Goal: Task Accomplishment & Management: Manage account settings

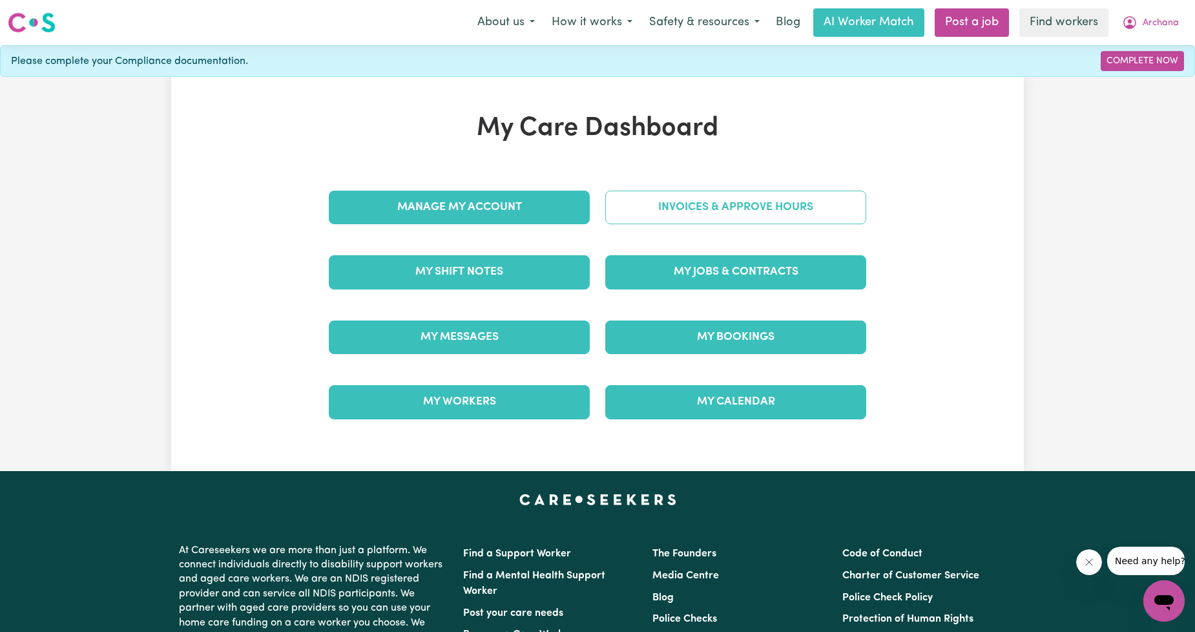
click at [689, 207] on link "Invoices & Approve Hours" at bounding box center [735, 208] width 261 height 34
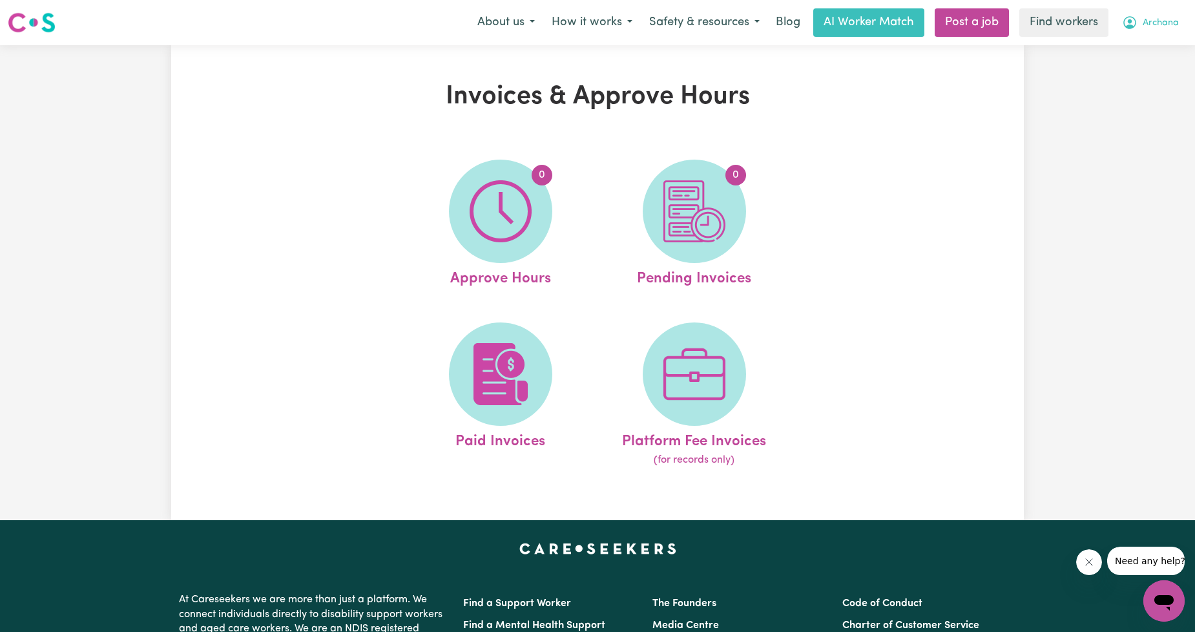
click at [1154, 20] on span "Archana" at bounding box center [1161, 23] width 36 height 14
click at [1128, 49] on link "My Dashboard" at bounding box center [1136, 50] width 102 height 25
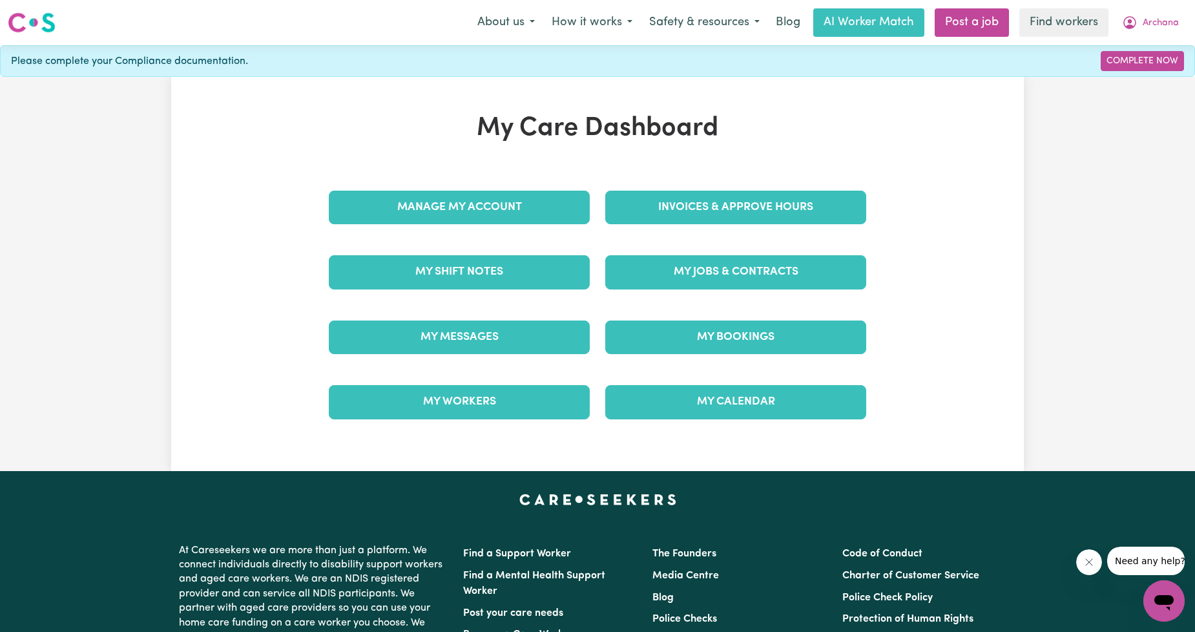
click at [782, 249] on div "My Jobs & Contracts" at bounding box center [736, 272] width 276 height 65
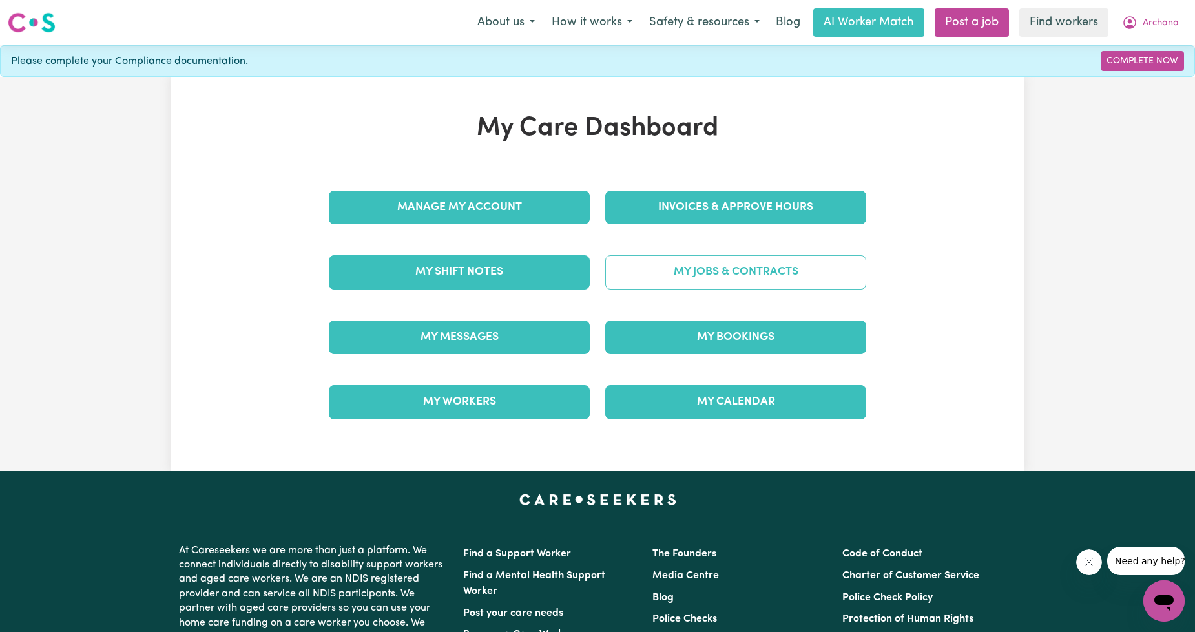
click at [766, 267] on link "My Jobs & Contracts" at bounding box center [735, 272] width 261 height 34
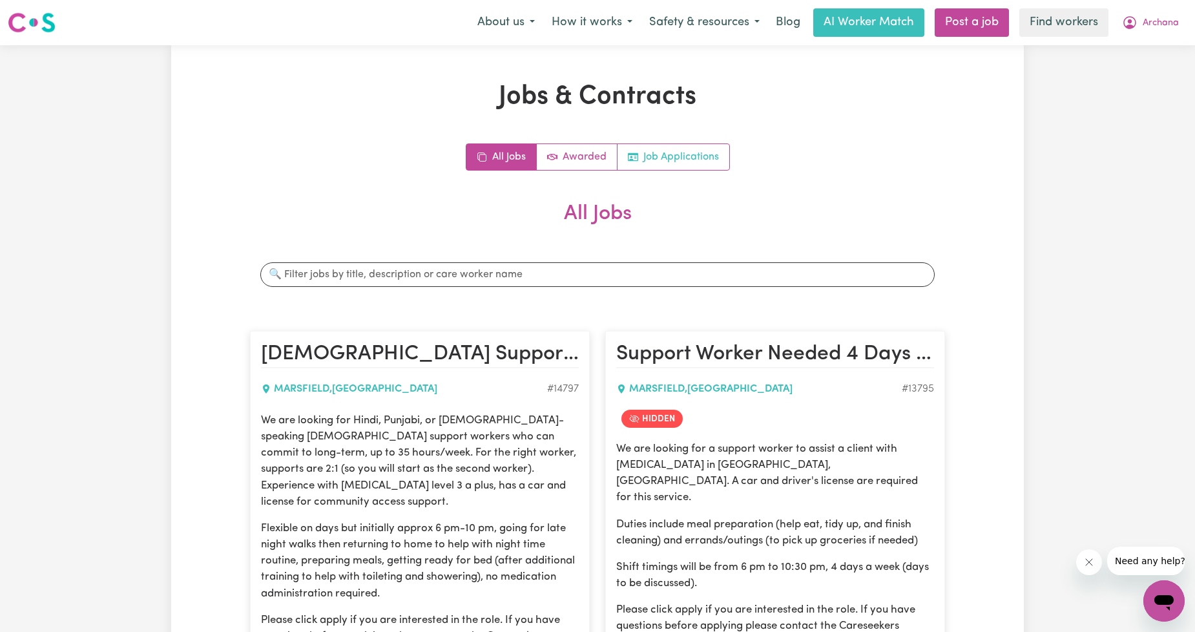
click at [672, 147] on link "Job Applications" at bounding box center [674, 157] width 112 height 26
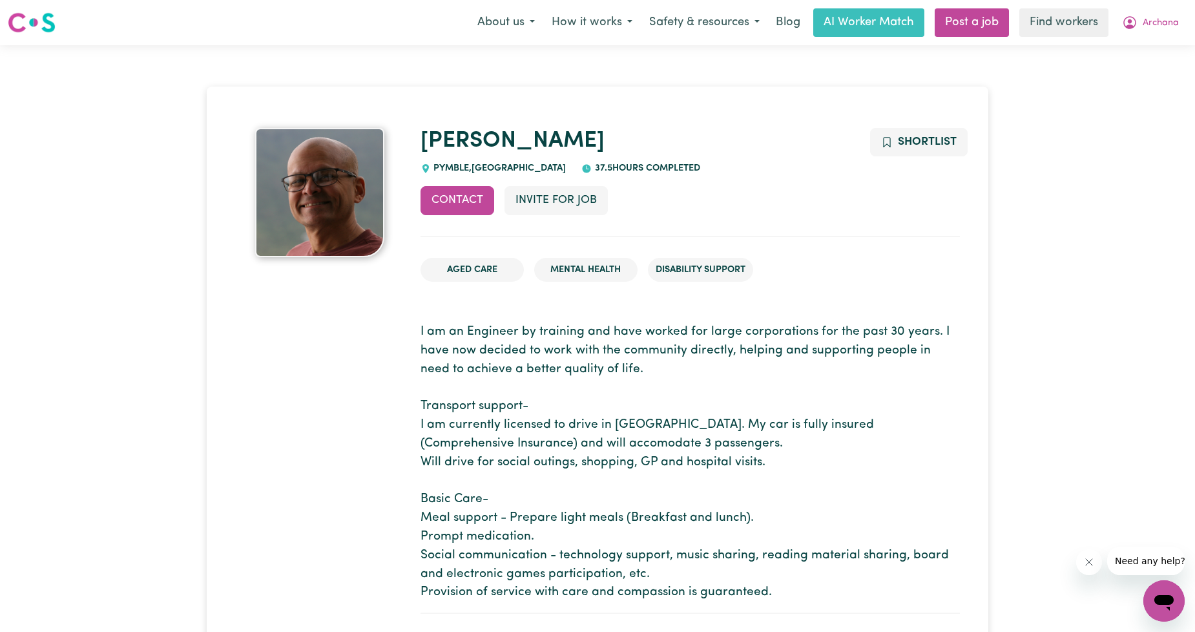
scroll to position [239, 0]
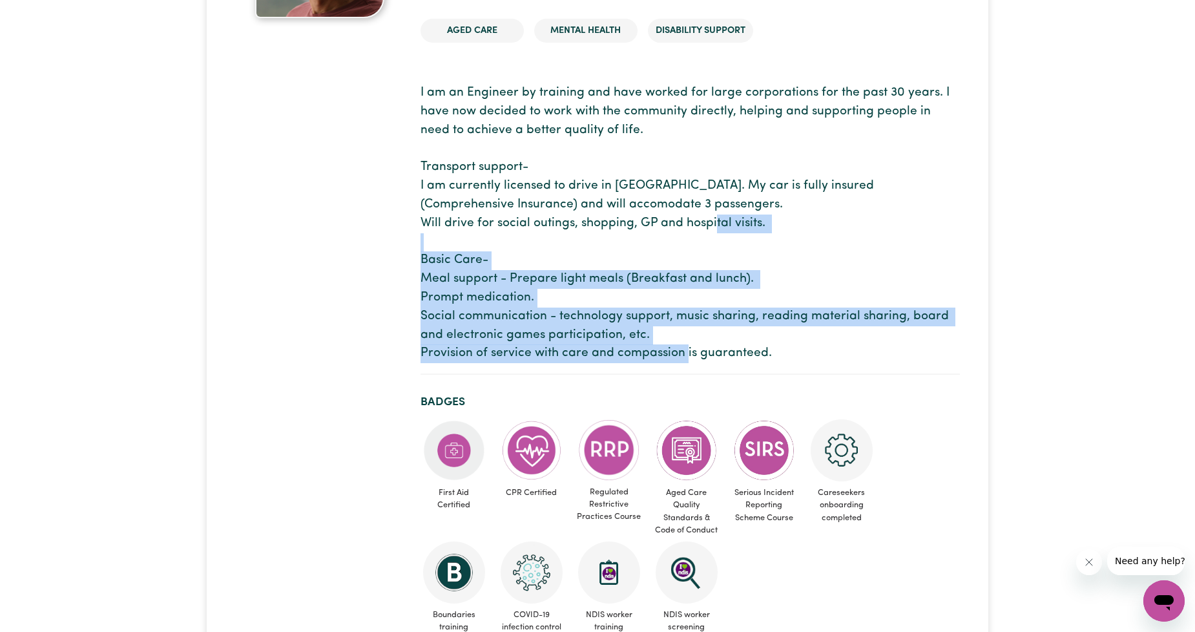
drag, startPoint x: 791, startPoint y: 353, endPoint x: 418, endPoint y: 252, distance: 386.3
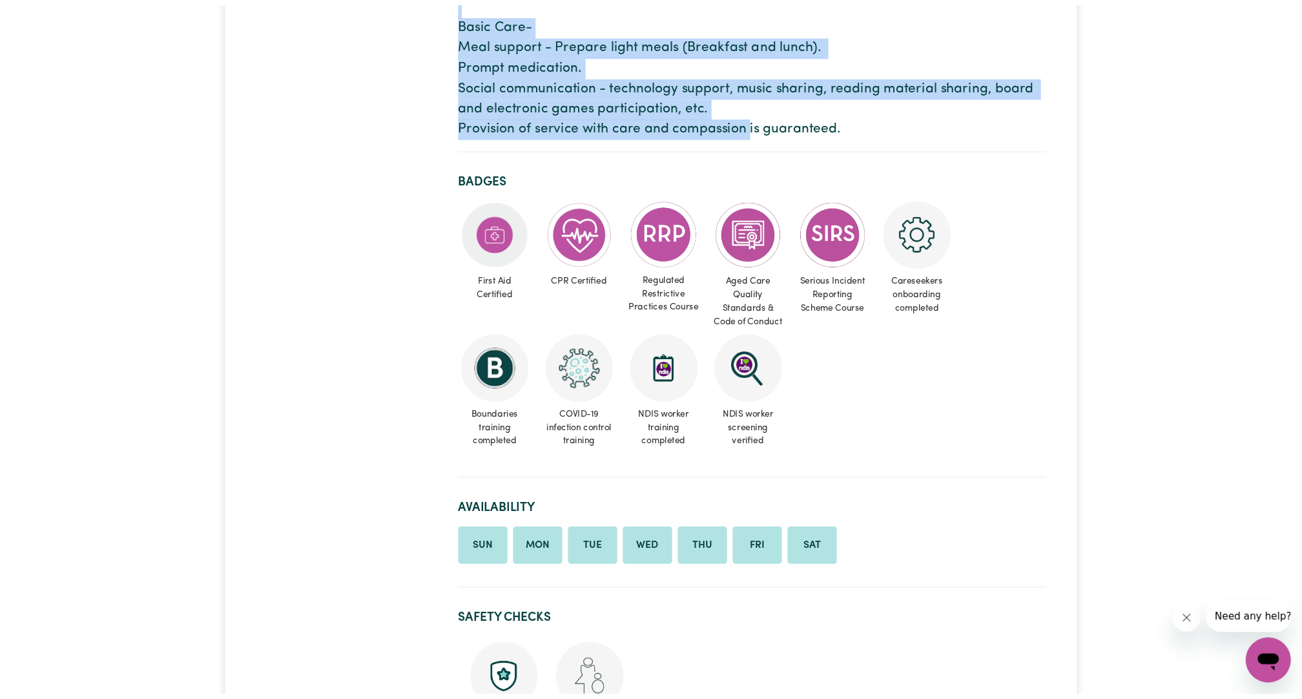
scroll to position [478, 0]
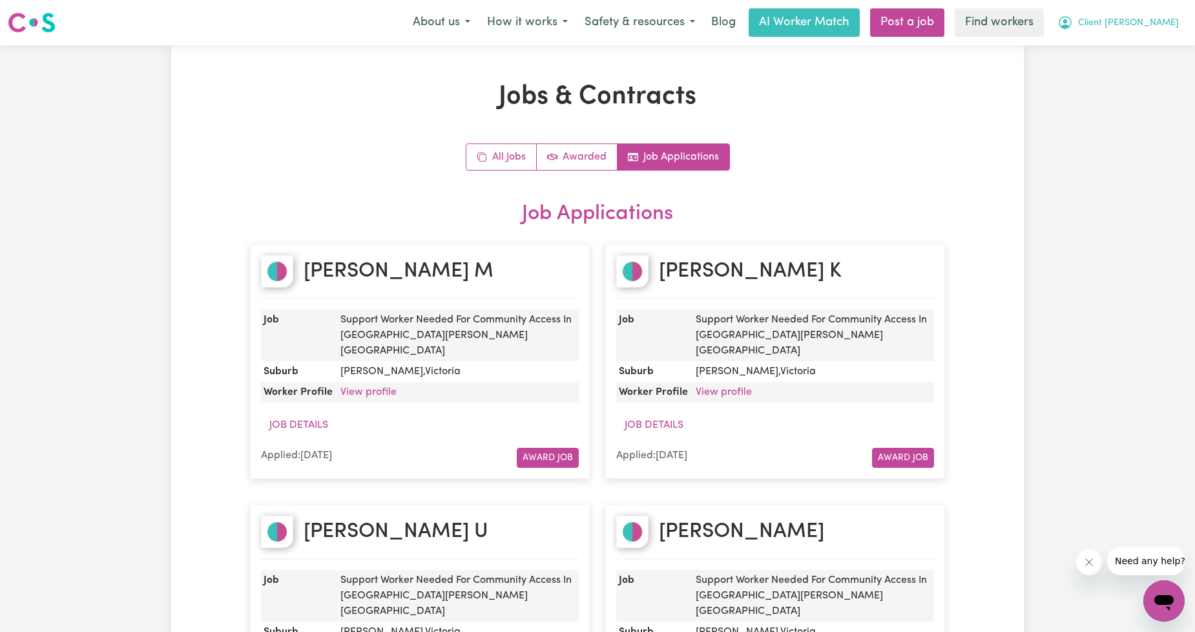
click at [1143, 30] on button "Client [PERSON_NAME]" at bounding box center [1118, 22] width 138 height 27
click at [1119, 72] on link "Logout" at bounding box center [1136, 74] width 102 height 25
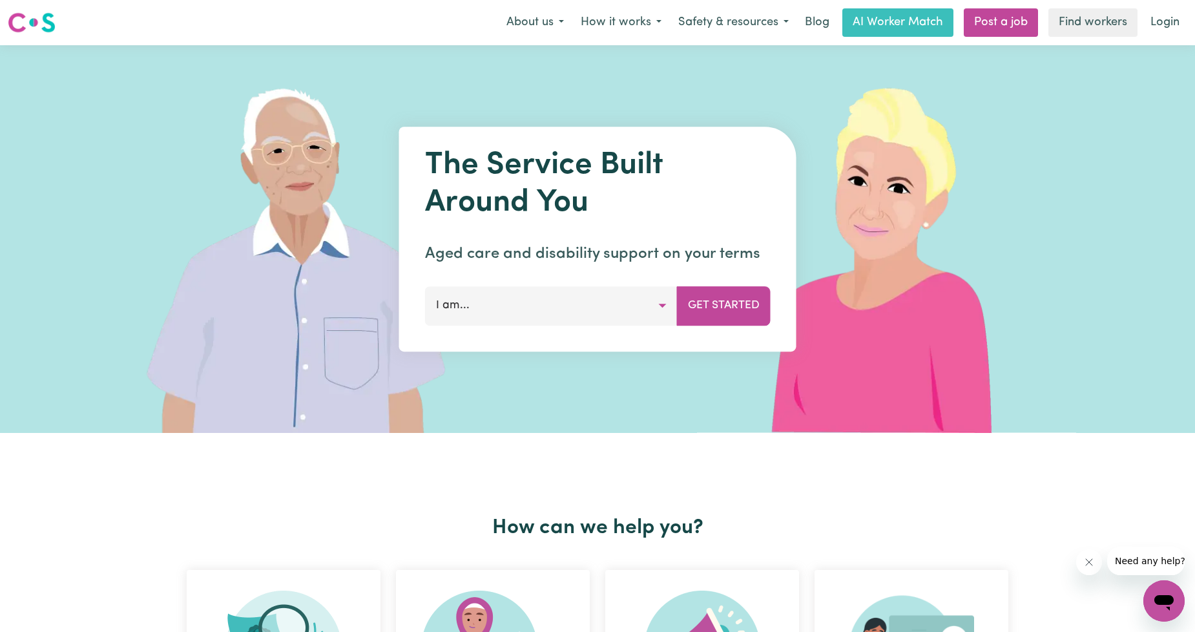
click at [1151, 2] on nav "Menu About us How it works Safety & resources Blog AI Worker Match Post a job F…" at bounding box center [597, 22] width 1195 height 45
click at [1167, 17] on link "Login" at bounding box center [1165, 22] width 45 height 28
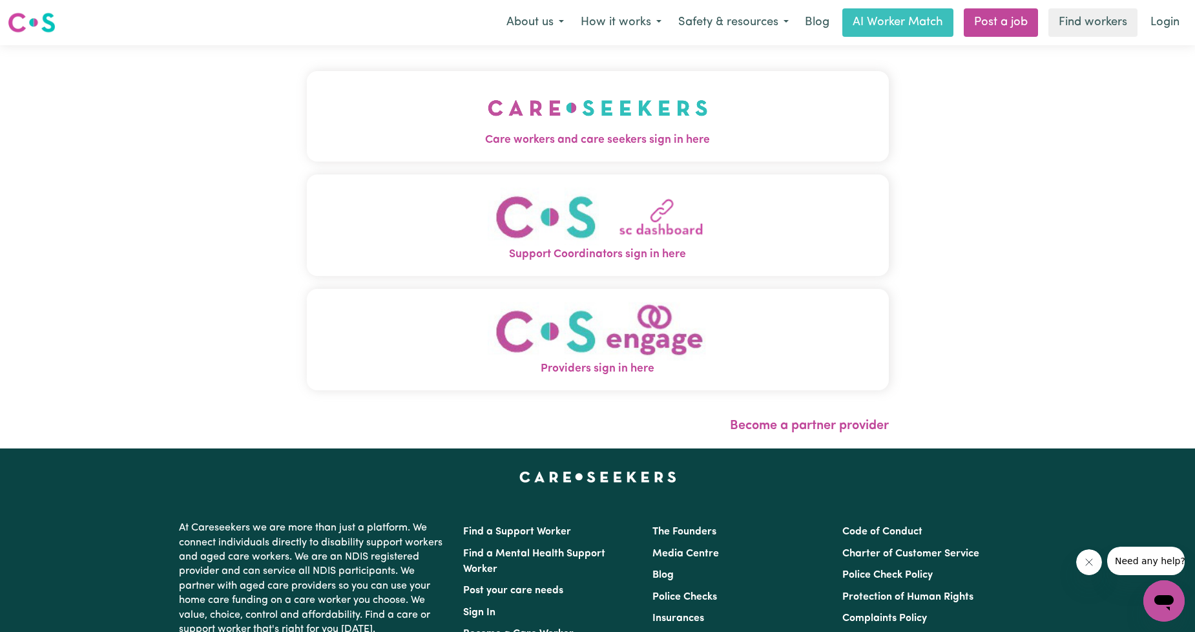
click at [488, 114] on img "Care workers and care seekers sign in here" at bounding box center [598, 108] width 220 height 48
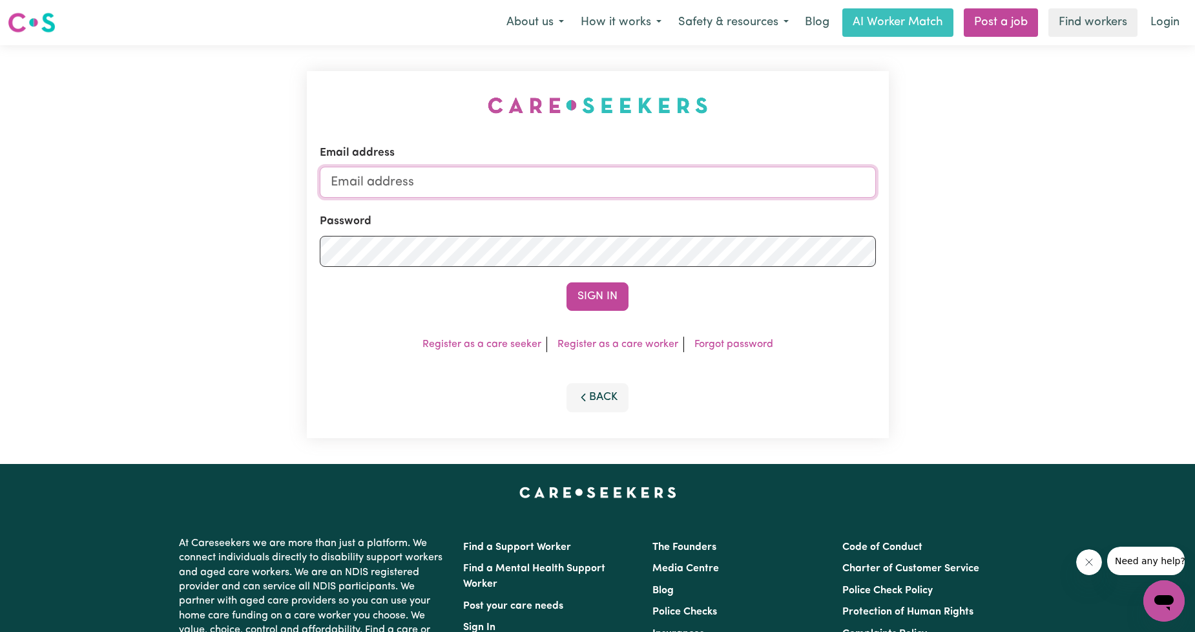
click at [552, 188] on input "Email address" at bounding box center [598, 182] width 556 height 31
drag, startPoint x: 399, startPoint y: 180, endPoint x: 677, endPoint y: 194, distance: 278.8
click at [677, 194] on input "[EMAIL_ADDRESS][PERSON_NAME][DOMAIN_NAME]" at bounding box center [598, 182] width 556 height 31
type input "[EMAIL_ADDRESS][DOMAIN_NAME]"
click at [616, 301] on button "Sign In" at bounding box center [598, 296] width 62 height 28
